Goal: Task Accomplishment & Management: Complete application form

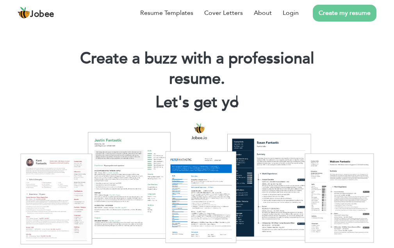
click at [346, 14] on link "Create my resume" at bounding box center [345, 13] width 64 height 17
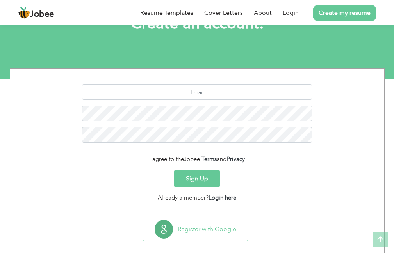
scroll to position [66, 0]
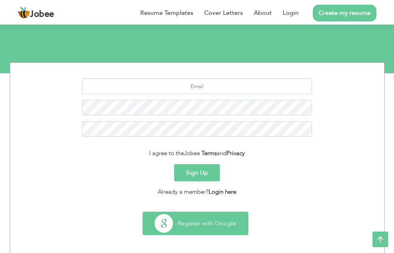
click at [196, 221] on button "Register with Google" at bounding box center [195, 223] width 105 height 23
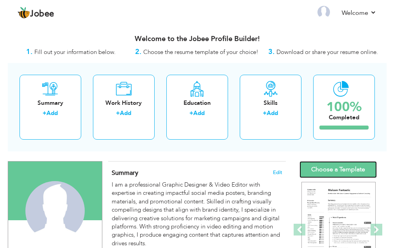
click at [340, 166] on link "Choose a Template" at bounding box center [337, 169] width 77 height 17
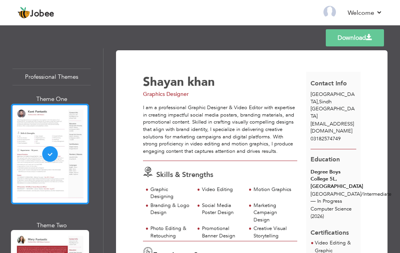
click at [36, 121] on div at bounding box center [50, 154] width 78 height 101
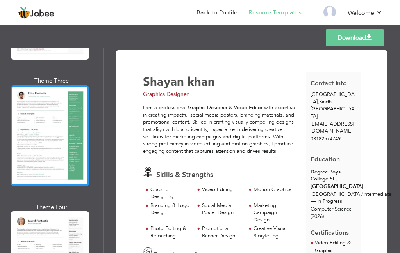
click at [41, 119] on div at bounding box center [50, 136] width 78 height 101
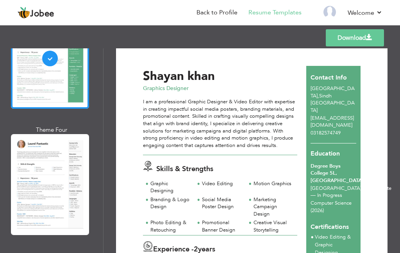
scroll to position [0, 0]
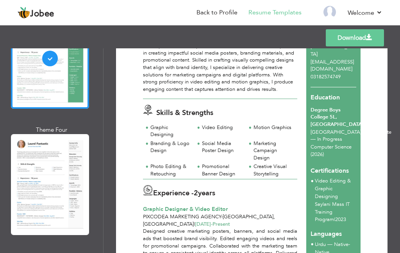
drag, startPoint x: 378, startPoint y: 148, endPoint x: 380, endPoint y: 154, distance: 6.5
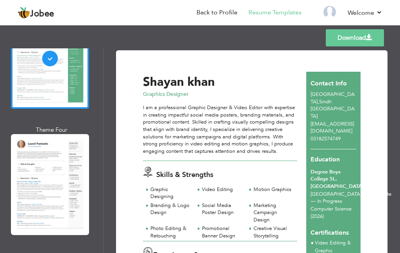
drag, startPoint x: 396, startPoint y: 56, endPoint x: 396, endPoint y: 68, distance: 11.3
click at [396, 66] on div "Download Shayan khan Graphics Designer Skills & Strengths Video Editing" at bounding box center [251, 150] width 296 height 205
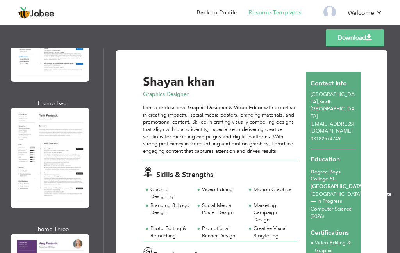
scroll to position [1534, 0]
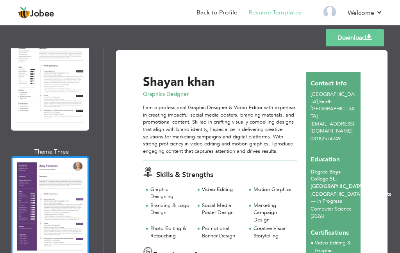
click at [60, 168] on div at bounding box center [50, 207] width 78 height 101
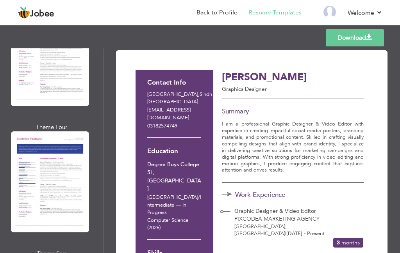
scroll to position [2403, 0]
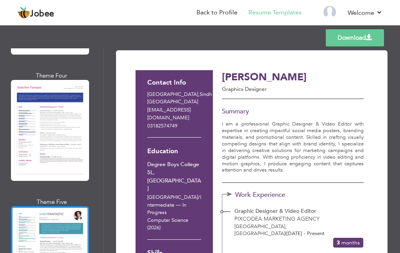
click at [51, 207] on div at bounding box center [50, 257] width 78 height 101
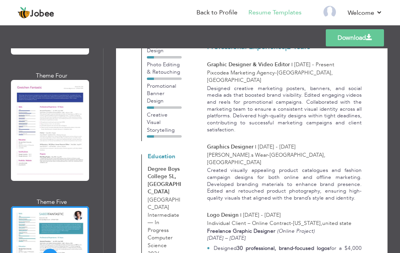
scroll to position [39, 0]
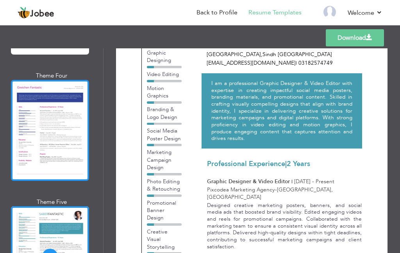
click at [57, 80] on div at bounding box center [50, 130] width 78 height 101
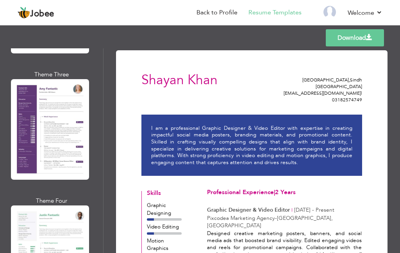
scroll to position [1559, 0]
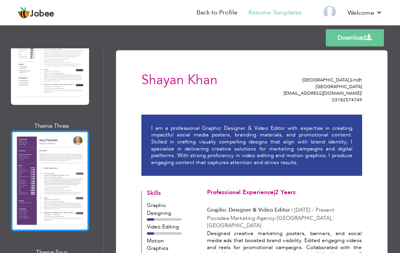
click at [57, 141] on div at bounding box center [50, 181] width 78 height 101
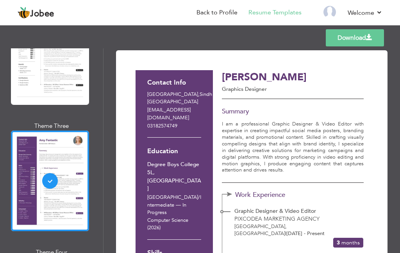
click at [332, 36] on link "Download" at bounding box center [355, 37] width 58 height 17
click at [216, 12] on link "Back to Profile" at bounding box center [216, 12] width 41 height 9
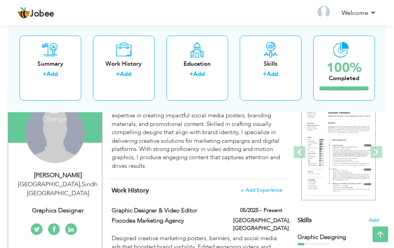
click at [61, 135] on div "Change Remove" at bounding box center [54, 132] width 59 height 59
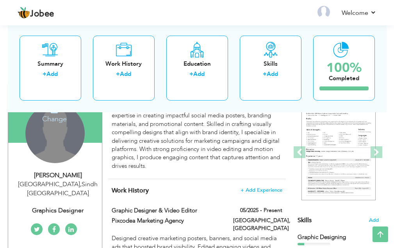
click at [59, 120] on h4 "Change" at bounding box center [55, 113] width 56 height 19
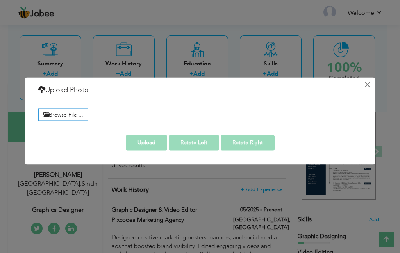
click at [367, 83] on button "×" at bounding box center [367, 84] width 12 height 12
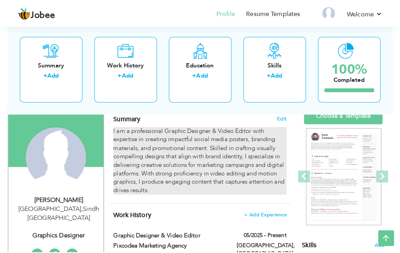
scroll to position [54, 0]
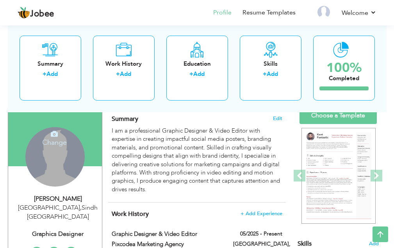
click at [64, 166] on div "Change Remove" at bounding box center [54, 156] width 59 height 59
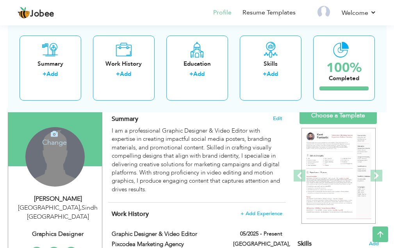
click at [53, 137] on icon at bounding box center [54, 133] width 7 height 7
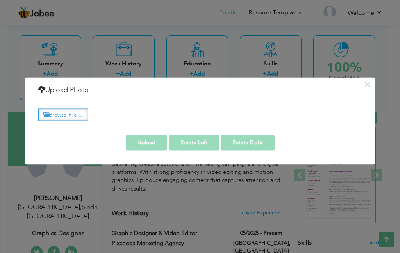
click at [73, 116] on label "Browse File ..." at bounding box center [63, 115] width 50 height 12
click at [0, 0] on input "Browse File ..." at bounding box center [0, 0] width 0 height 0
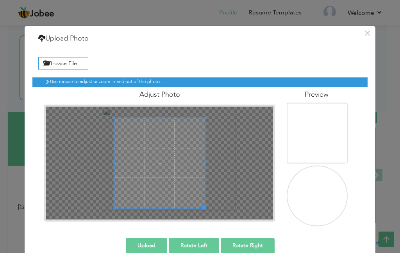
scroll to position [14, 0]
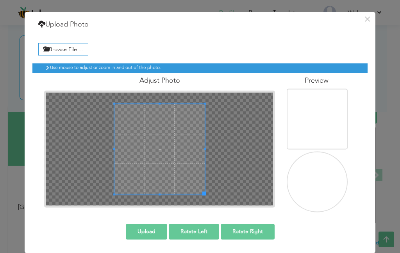
click at [154, 188] on span at bounding box center [159, 149] width 91 height 91
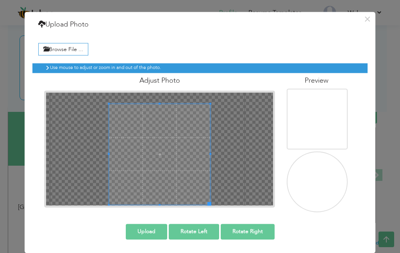
click at [158, 205] on span at bounding box center [159, 205] width 101 height 2
click at [213, 114] on div at bounding box center [159, 149] width 227 height 113
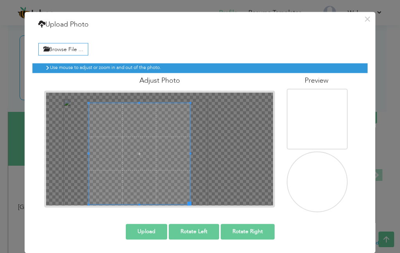
click at [139, 157] on span at bounding box center [140, 154] width 102 height 102
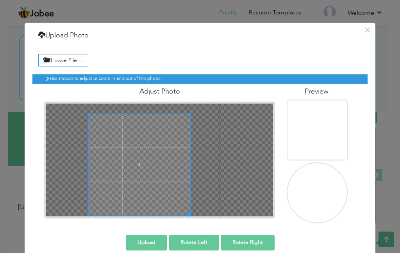
scroll to position [0, 0]
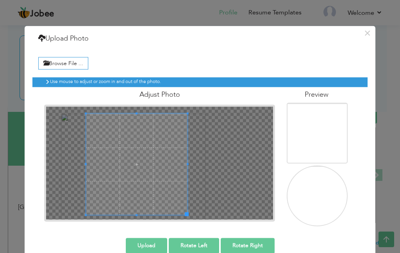
click at [134, 174] on span at bounding box center [137, 165] width 102 height 102
drag, startPoint x: 209, startPoint y: 33, endPoint x: 209, endPoint y: 20, distance: 13.3
click at [209, 20] on div "× Upload Photo Browse File ..." at bounding box center [200, 126] width 400 height 253
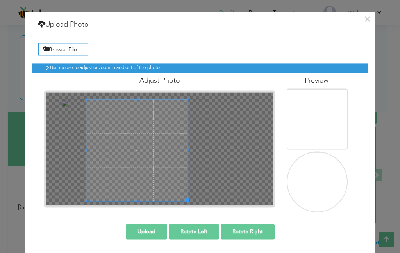
click at [135, 231] on button "Upload" at bounding box center [146, 232] width 41 height 16
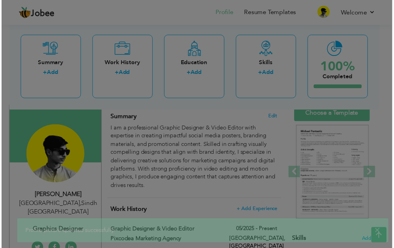
scroll to position [0, 0]
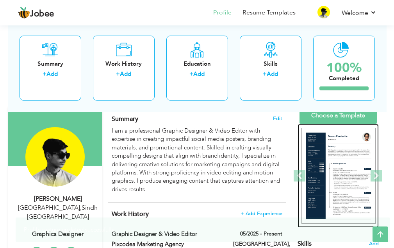
click at [339, 160] on img at bounding box center [338, 176] width 74 height 96
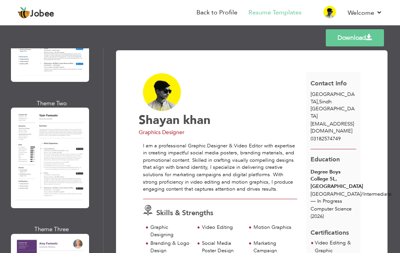
scroll to position [1527, 0]
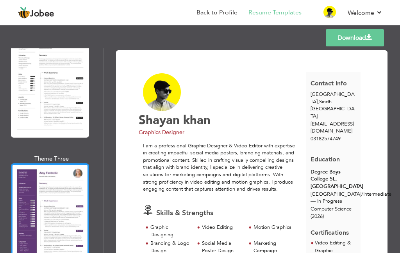
click at [55, 170] on div at bounding box center [50, 214] width 78 height 101
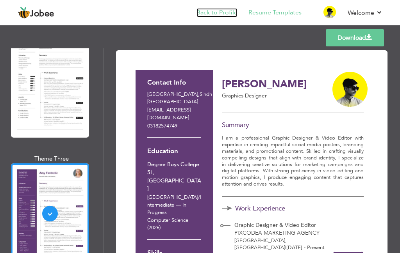
click at [209, 14] on link "Back to Profile" at bounding box center [216, 12] width 41 height 9
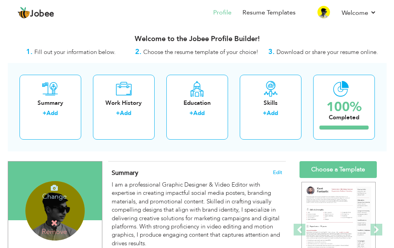
click at [67, 209] on div "Change Remove" at bounding box center [54, 210] width 59 height 59
click at [54, 222] on icon at bounding box center [54, 222] width 7 height 7
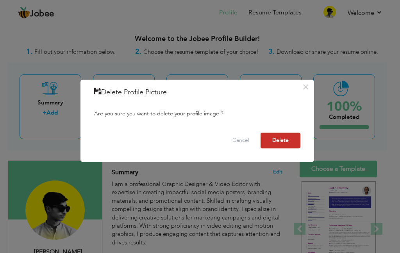
click at [289, 139] on button "Delete" at bounding box center [280, 141] width 40 height 16
click at [266, 145] on button "Delete" at bounding box center [280, 141] width 40 height 16
click at [266, 136] on button "Delete" at bounding box center [280, 141] width 40 height 16
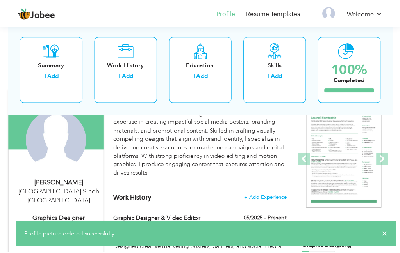
scroll to position [75, 0]
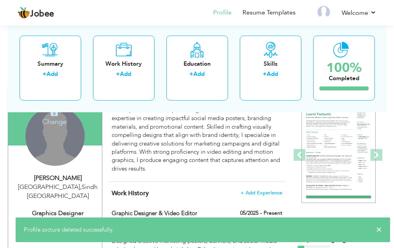
click at [60, 144] on div "Change Remove" at bounding box center [54, 135] width 59 height 59
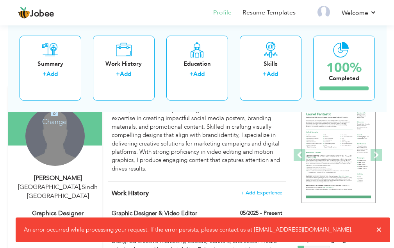
click at [57, 119] on h4 "Change" at bounding box center [55, 116] width 56 height 19
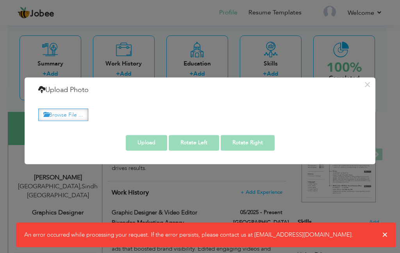
click at [63, 112] on label "Browse File ..." at bounding box center [63, 115] width 50 height 12
click at [0, 0] on input "Browse File ..." at bounding box center [0, 0] width 0 height 0
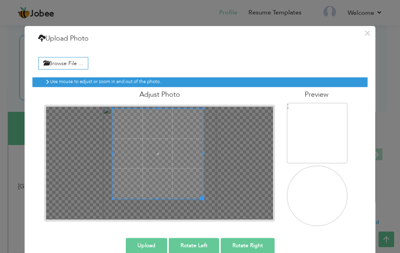
click at [167, 174] on span at bounding box center [157, 154] width 91 height 91
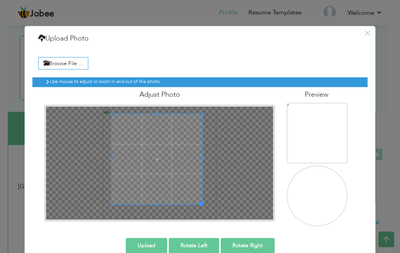
click at [148, 182] on span at bounding box center [157, 159] width 91 height 91
click at [142, 240] on button "Upload" at bounding box center [146, 246] width 41 height 16
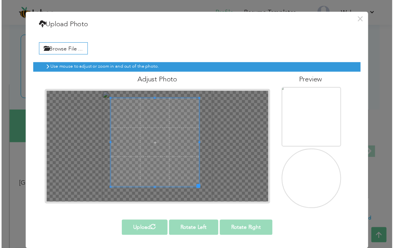
scroll to position [0, 0]
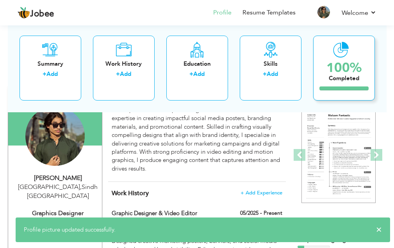
click at [351, 74] on div "Completed" at bounding box center [343, 78] width 35 height 8
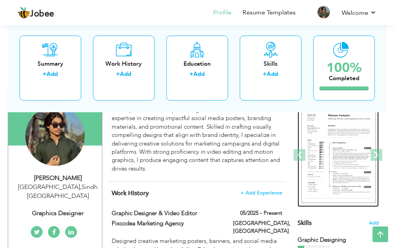
click at [335, 153] on img at bounding box center [338, 155] width 74 height 96
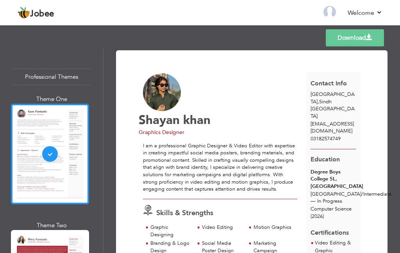
drag, startPoint x: 100, startPoint y: 53, endPoint x: 101, endPoint y: 71, distance: 18.0
click at [101, 71] on div "Professional Themes Theme One Theme Two Theme Three Theme Six" at bounding box center [51, 150] width 103 height 205
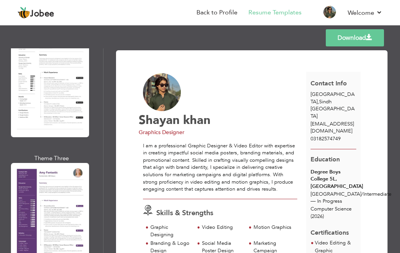
scroll to position [1592, 0]
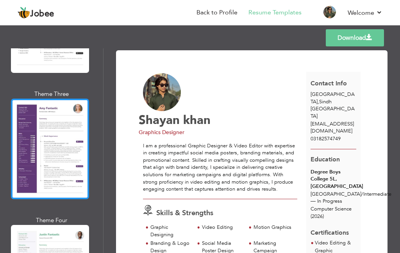
click at [52, 114] on div at bounding box center [50, 149] width 78 height 101
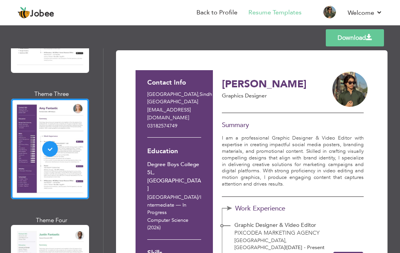
click at [347, 36] on link "Download" at bounding box center [355, 37] width 58 height 17
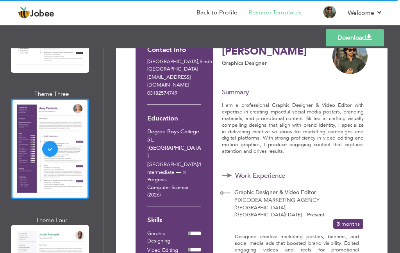
scroll to position [39, 0]
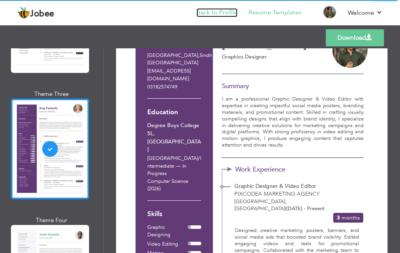
click at [226, 13] on link "Back to Profile" at bounding box center [216, 12] width 41 height 9
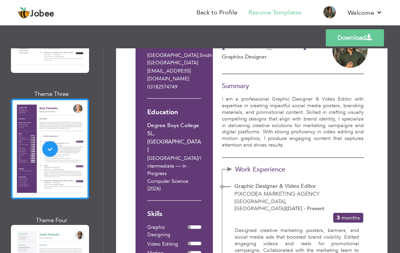
click at [165, 37] on div "Templates Download" at bounding box center [200, 37] width 400 height 25
click at [213, 10] on link "Back to Profile" at bounding box center [216, 12] width 41 height 9
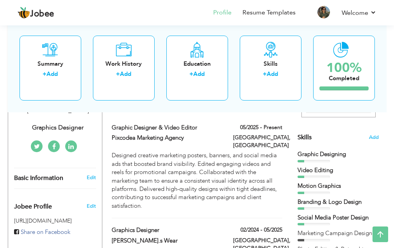
scroll to position [159, 0]
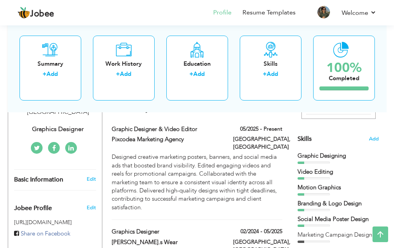
drag, startPoint x: 396, startPoint y: 29, endPoint x: 396, endPoint y: 75, distance: 46.5
click at [307, 161] on div at bounding box center [314, 162] width 32 height 2
click at [343, 139] on div "Skills Add" at bounding box center [338, 72] width 81 height 141
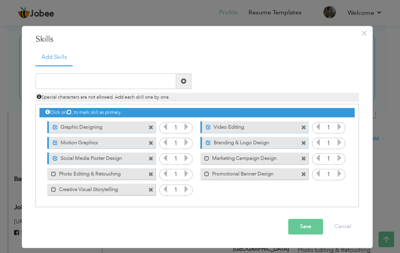
click at [187, 128] on icon at bounding box center [186, 127] width 7 height 7
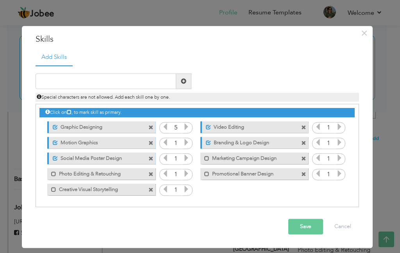
click at [187, 128] on icon at bounding box center [186, 127] width 7 height 7
click at [167, 127] on icon at bounding box center [165, 127] width 7 height 7
click at [185, 125] on icon at bounding box center [186, 127] width 7 height 7
click at [183, 142] on icon at bounding box center [186, 142] width 7 height 7
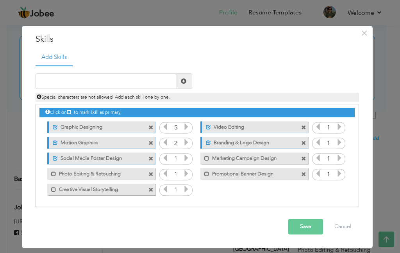
click at [183, 142] on icon at bounding box center [186, 142] width 7 height 7
click at [186, 156] on icon at bounding box center [186, 158] width 7 height 7
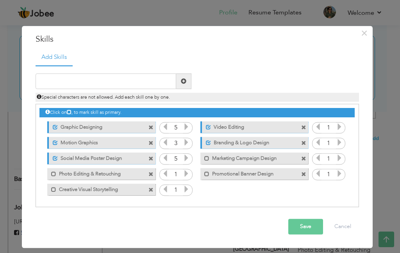
click at [186, 156] on icon at bounding box center [186, 158] width 7 height 7
click at [338, 127] on icon at bounding box center [339, 127] width 7 height 7
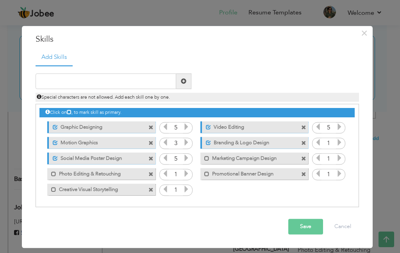
click at [316, 130] on icon at bounding box center [317, 127] width 7 height 7
click at [340, 146] on icon at bounding box center [339, 142] width 7 height 7
click at [339, 145] on icon at bounding box center [339, 142] width 7 height 7
click at [166, 128] on icon at bounding box center [165, 127] width 7 height 7
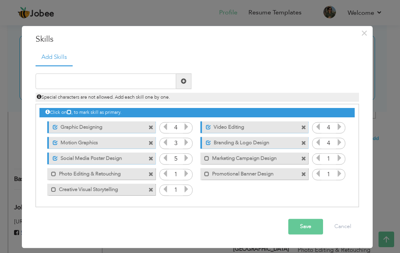
click at [165, 157] on icon at bounding box center [165, 158] width 7 height 7
click at [188, 173] on icon at bounding box center [186, 174] width 7 height 7
click at [340, 176] on icon at bounding box center [339, 174] width 7 height 7
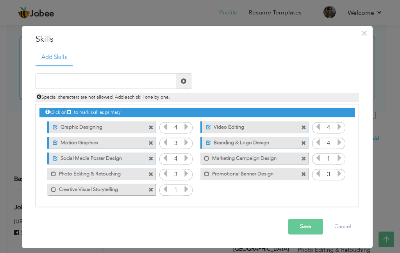
click at [340, 176] on icon at bounding box center [339, 174] width 7 height 7
click at [338, 161] on icon at bounding box center [339, 158] width 7 height 7
click at [187, 193] on icon at bounding box center [186, 189] width 7 height 7
click at [190, 189] on icon at bounding box center [186, 189] width 7 height 7
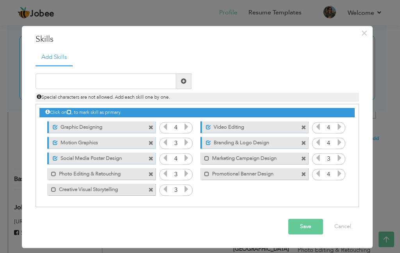
click at [310, 226] on button "Save" at bounding box center [305, 227] width 35 height 16
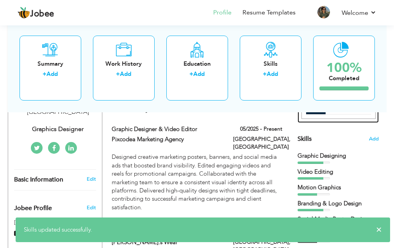
click at [343, 115] on img at bounding box center [338, 71] width 74 height 96
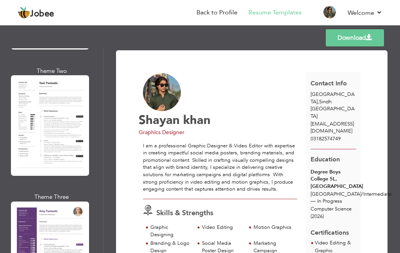
scroll to position [1540, 0]
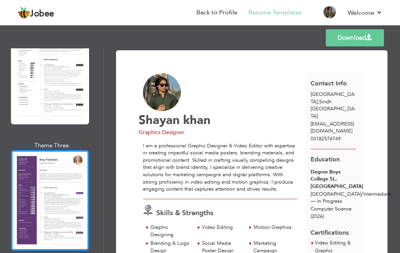
click at [62, 151] on div at bounding box center [50, 200] width 78 height 101
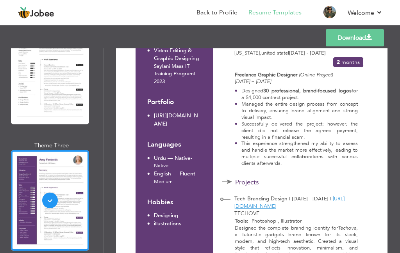
scroll to position [430, 0]
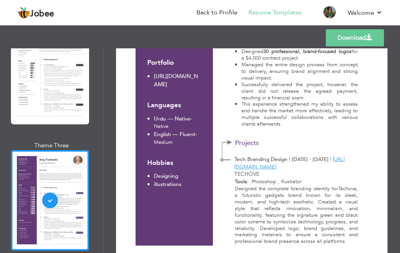
click at [348, 39] on link "Download" at bounding box center [355, 37] width 58 height 17
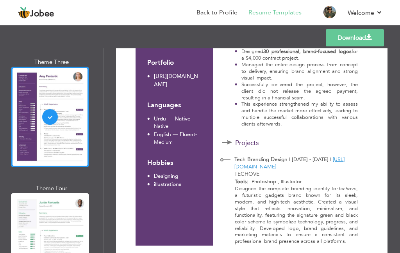
scroll to position [1675, 0]
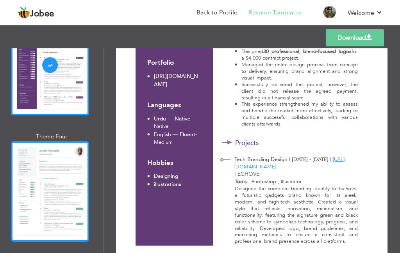
click at [51, 153] on div at bounding box center [50, 191] width 78 height 101
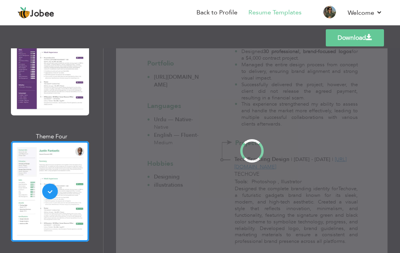
scroll to position [0, 0]
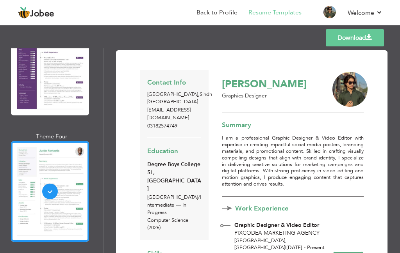
drag, startPoint x: 396, startPoint y: 75, endPoint x: 371, endPoint y: 110, distance: 42.7
click at [396, 88] on div "Download Contact Info [GEOGRAPHIC_DATA][EMAIL_ADDRESS][DOMAIN_NAME] 03182574749…" at bounding box center [251, 150] width 296 height 205
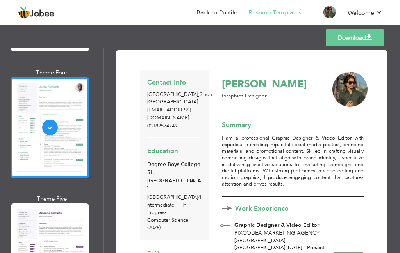
drag, startPoint x: 396, startPoint y: 116, endPoint x: 396, endPoint y: 2, distance: 114.0
click at [396, 115] on div "Download Contact Info [GEOGRAPHIC_DATA][EMAIL_ADDRESS][DOMAIN_NAME] 03182574749…" at bounding box center [251, 150] width 296 height 205
drag, startPoint x: 396, startPoint y: 2, endPoint x: 120, endPoint y: 41, distance: 278.0
click at [120, 41] on div "Templates Download" at bounding box center [200, 37] width 400 height 25
click at [396, 152] on div "Download Contact Info Karachi , Sindh Pakistan sshayankhan370@gmail.com 0318257…" at bounding box center [251, 150] width 296 height 205
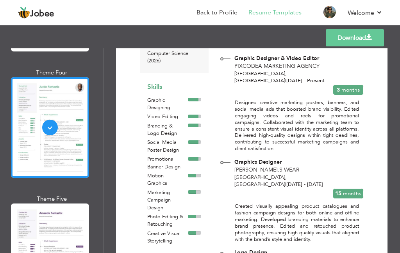
scroll to position [117, 0]
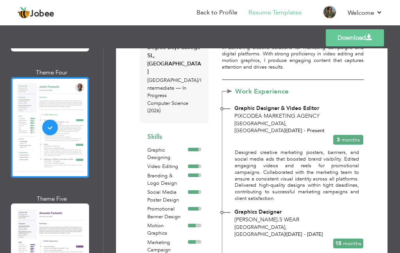
click at [337, 37] on link "Download" at bounding box center [355, 37] width 58 height 17
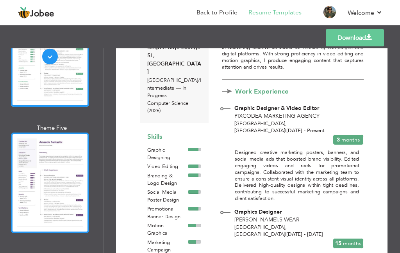
click at [54, 133] on div at bounding box center [50, 183] width 78 height 101
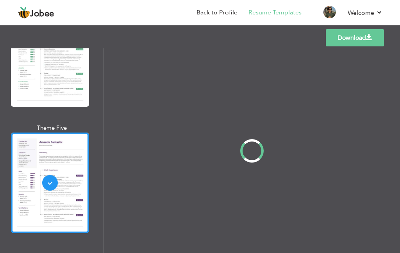
scroll to position [0, 0]
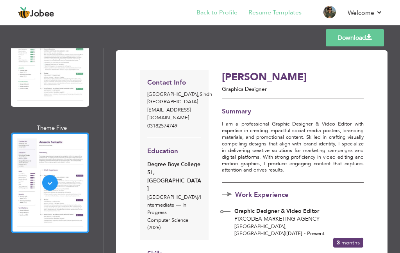
click at [211, 4] on header "Jobee Back to Profile Resume Templates Resume Templates Cover Letters About My …" at bounding box center [200, 13] width 400 height 26
click at [211, 8] on li "Back to Profile" at bounding box center [211, 13] width 52 height 21
click at [213, 12] on link "Back to Profile" at bounding box center [216, 12] width 41 height 9
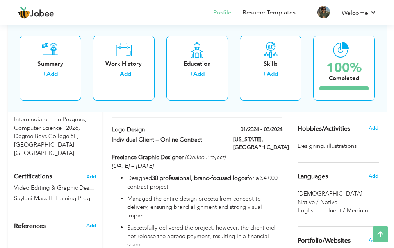
scroll to position [314, 0]
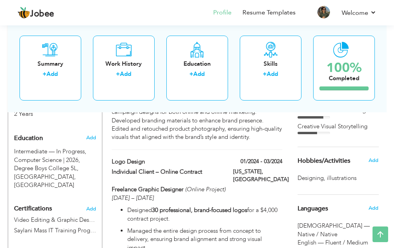
click at [344, 159] on span "Hobbies/Activities" at bounding box center [324, 160] width 53 height 7
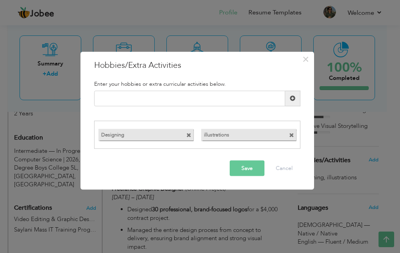
click at [291, 136] on span at bounding box center [291, 135] width 5 height 5
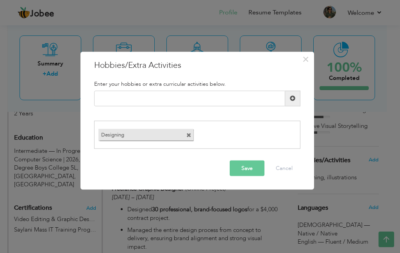
click at [189, 134] on span at bounding box center [188, 135] width 5 height 5
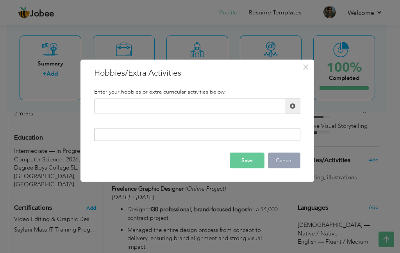
click at [282, 162] on button "Cancel" at bounding box center [284, 161] width 32 height 16
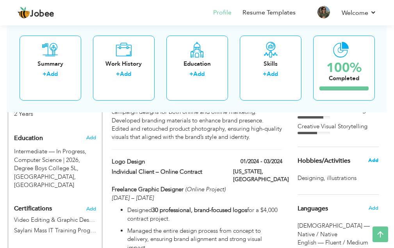
click at [373, 159] on span "Add" at bounding box center [373, 160] width 10 height 7
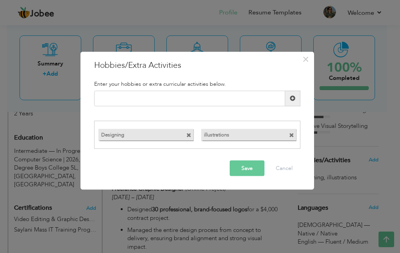
drag, startPoint x: 292, startPoint y: 136, endPoint x: 200, endPoint y: 130, distance: 92.3
click at [291, 136] on span at bounding box center [291, 135] width 5 height 5
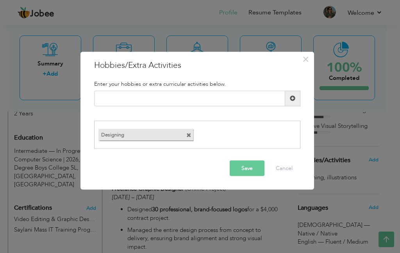
click at [189, 133] on span at bounding box center [188, 135] width 5 height 5
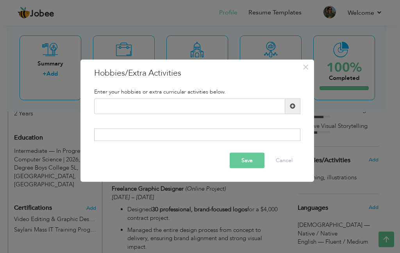
click at [243, 161] on button "Save" at bounding box center [247, 161] width 35 height 16
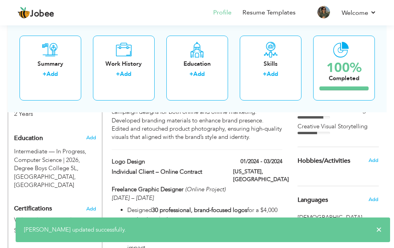
click at [338, 162] on span "Hobbies/Activities" at bounding box center [324, 160] width 53 height 7
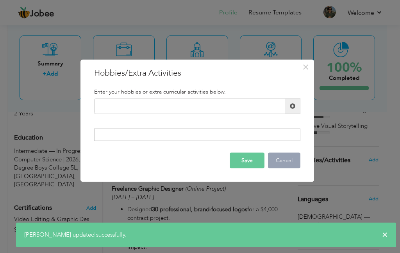
click at [282, 161] on button "Cancel" at bounding box center [284, 161] width 32 height 16
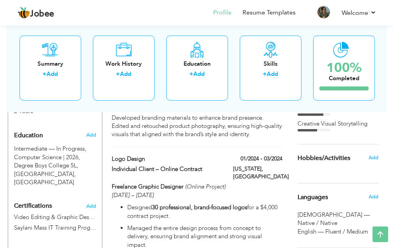
scroll to position [316, 0]
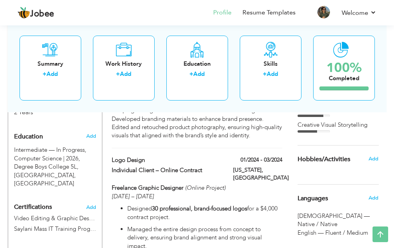
drag, startPoint x: 346, startPoint y: 153, endPoint x: 334, endPoint y: 157, distance: 12.0
click at [334, 157] on span "Hobbies/Activities" at bounding box center [324, 159] width 53 height 7
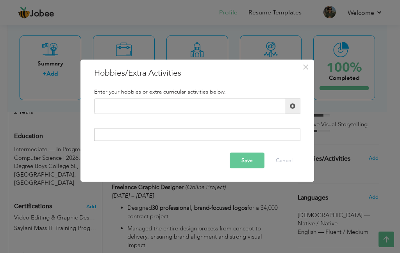
click at [163, 86] on div "Enter your hobbies or extra curricular activities below." at bounding box center [197, 92] width 218 height 14
click at [104, 93] on h5 "Enter your hobbies or extra curricular activities below." at bounding box center [197, 92] width 206 height 6
click at [280, 158] on button "Cancel" at bounding box center [284, 161] width 32 height 16
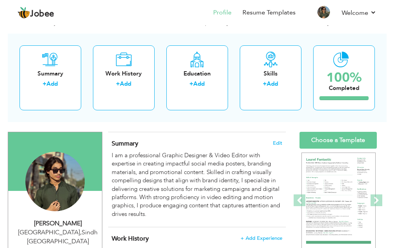
scroll to position [46, 0]
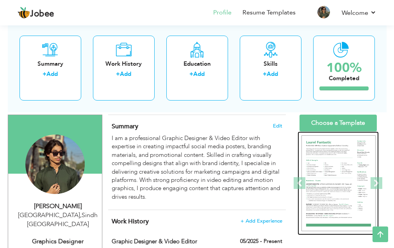
click at [343, 168] on img at bounding box center [338, 183] width 74 height 96
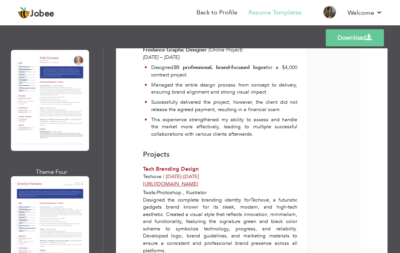
scroll to position [2320, 0]
